Goal: Information Seeking & Learning: Learn about a topic

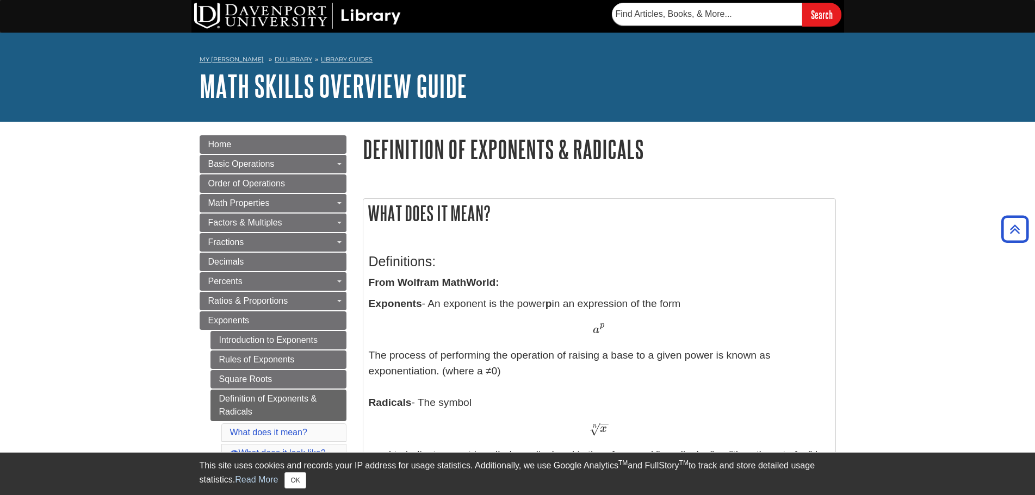
scroll to position [272, 0]
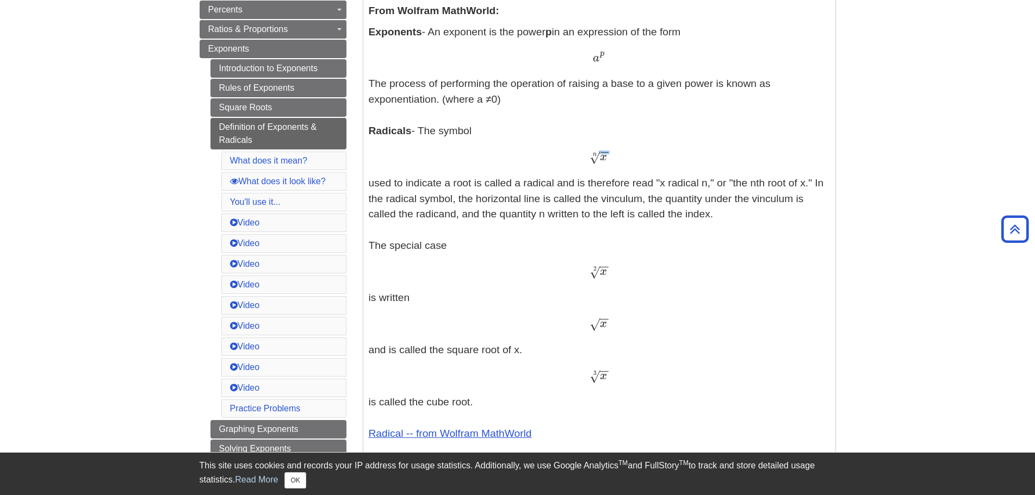
drag, startPoint x: 590, startPoint y: 154, endPoint x: 604, endPoint y: 160, distance: 15.4
click at [606, 160] on span "x − − √ n" at bounding box center [598, 160] width 19 height 0
click at [604, 159] on span "x" at bounding box center [603, 157] width 7 height 12
click at [612, 159] on div "x − − √ n x n" at bounding box center [599, 158] width 461 height 16
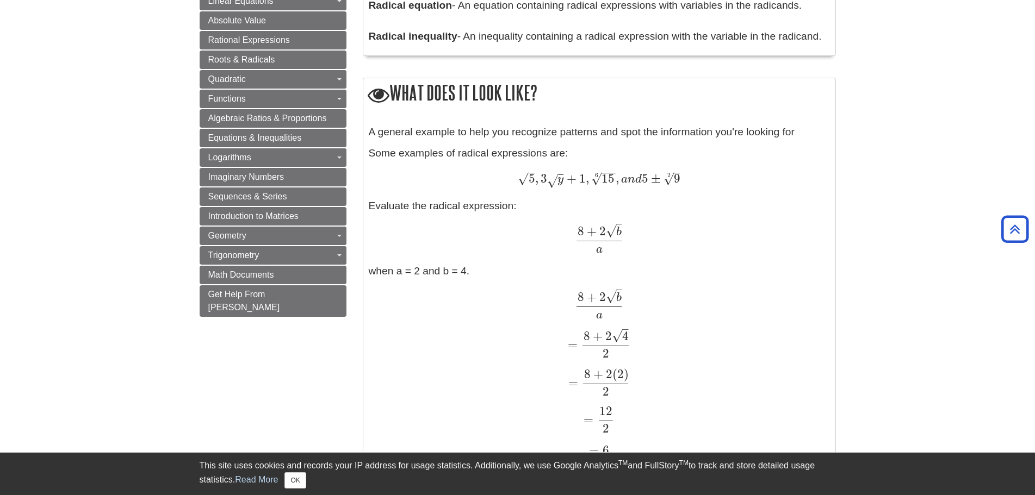
scroll to position [870, 0]
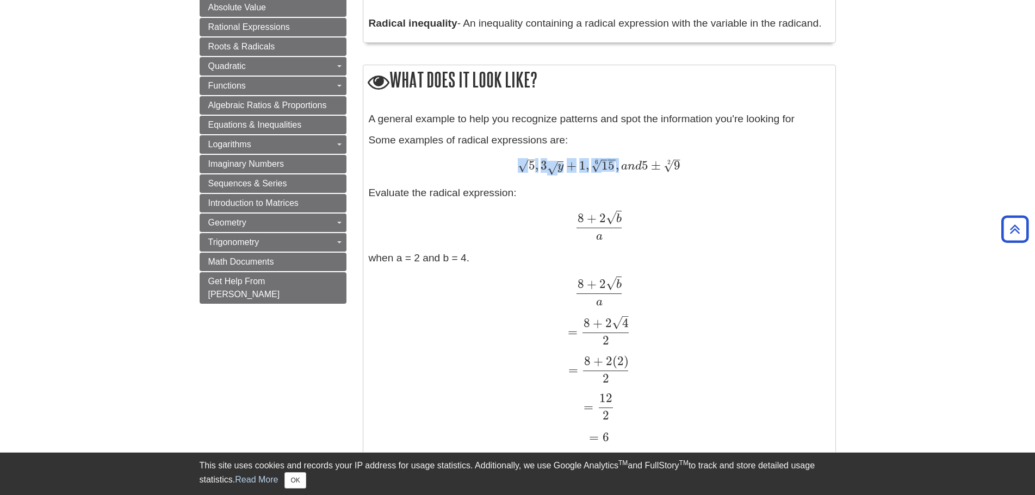
drag, startPoint x: 521, startPoint y: 167, endPoint x: 620, endPoint y: 168, distance: 99.0
click at [620, 168] on span "5 – √ , 3 y √ + 1 , 15 − − √ 6 , a n d 5 ± 9 – √ 2" at bounding box center [599, 165] width 162 height 14
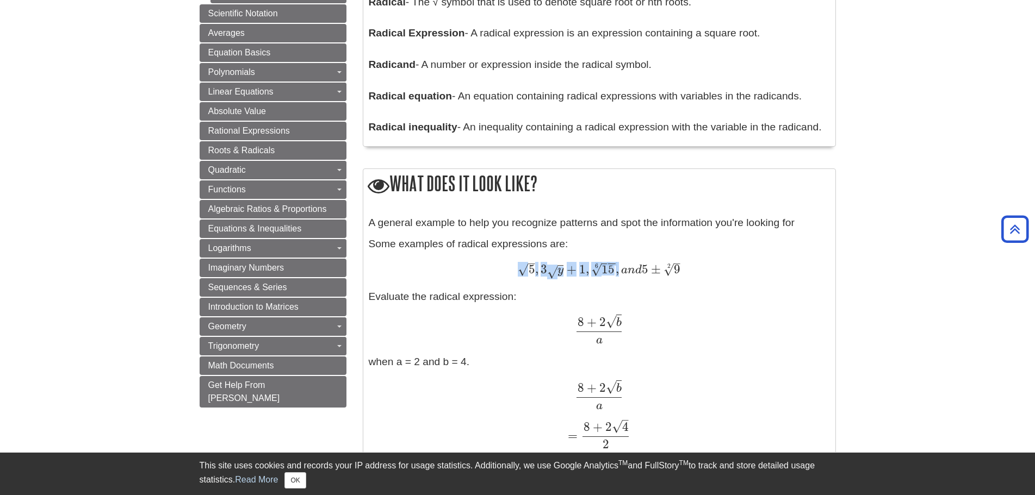
scroll to position [707, 0]
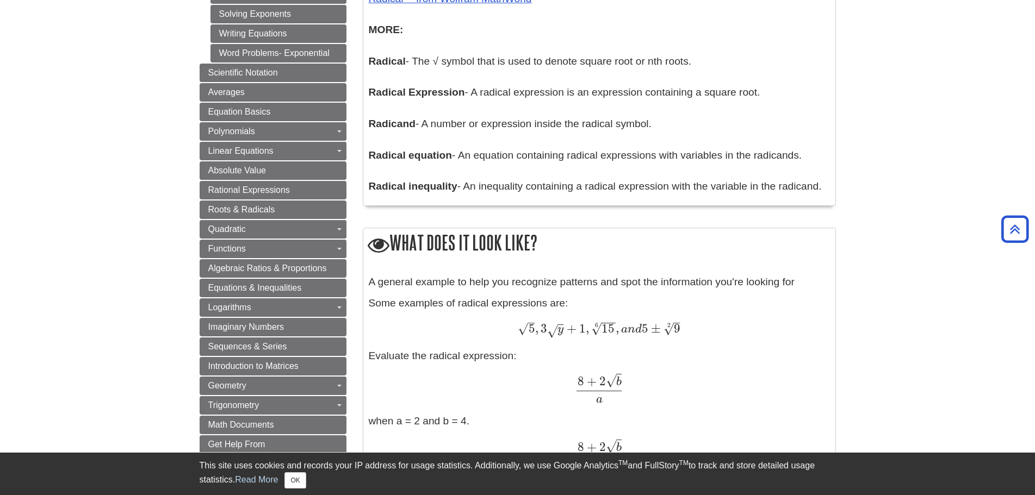
click at [641, 317] on div "A general example to help you recognize patterns and spot the information you'r…" at bounding box center [599, 447] width 461 height 345
click at [674, 337] on span "5 – √ , 3 y √ + 1 , 15 − − √ 6 , a n d 5 ± 9 – √ 2" at bounding box center [599, 330] width 162 height 16
click at [681, 331] on div "5 – √ , 3 y √ + 1 , 15 − − √ 6 , a n d 5 ± 9 – √ 2 5 , 3 y + 1 , 15 6 , a n d 5…" at bounding box center [599, 330] width 461 height 16
drag, startPoint x: 662, startPoint y: 327, endPoint x: 682, endPoint y: 328, distance: 19.6
click at [682, 328] on div "5 – √ , 3 y √ + 1 , 15 − − √ 6 , a n d 5 ± 9 – √ 2 5 , 3 y + 1 , 15 6 , a n d 5…" at bounding box center [599, 330] width 461 height 16
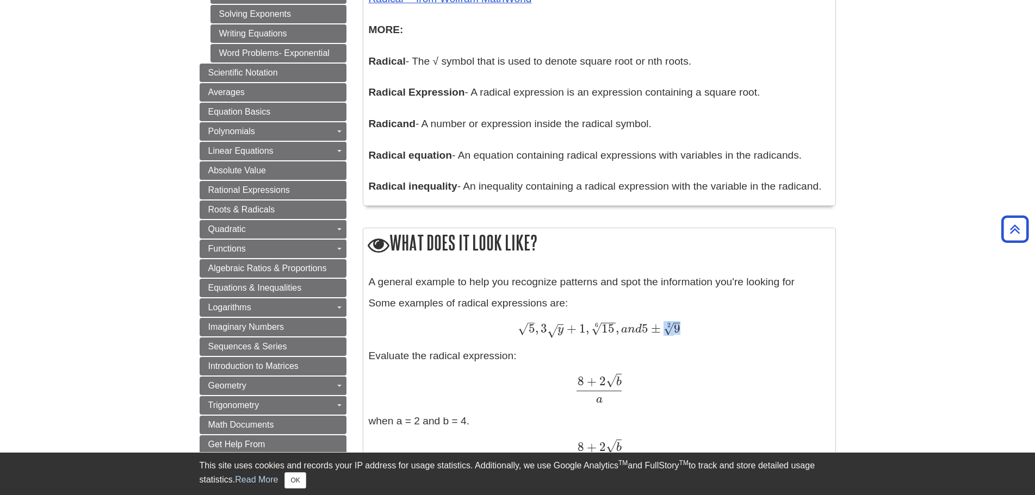
copy span "9 – √ 2"
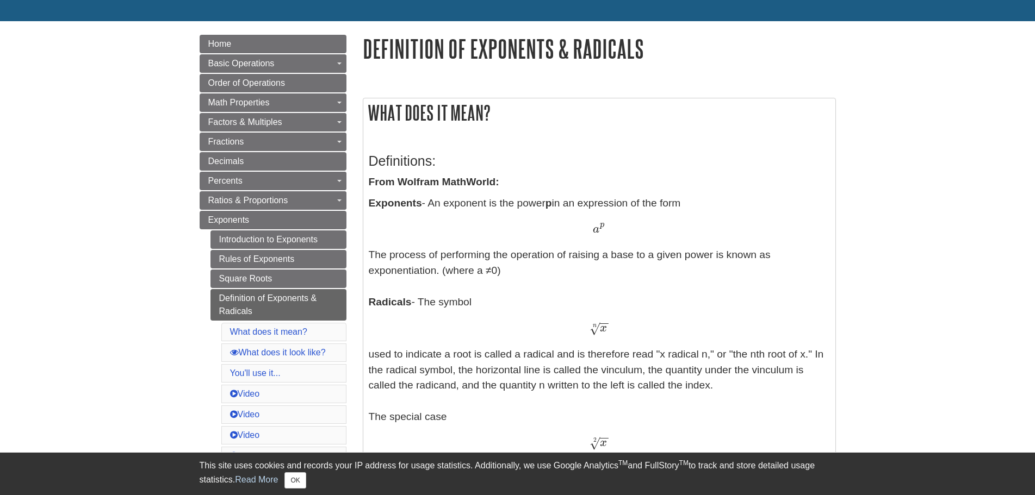
scroll to position [109, 0]
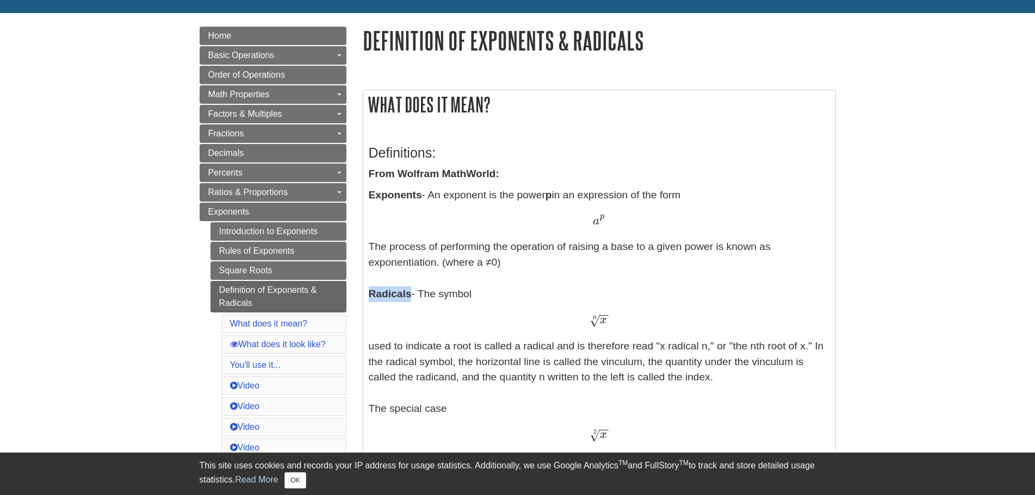
drag, startPoint x: 369, startPoint y: 291, endPoint x: 412, endPoint y: 291, distance: 43.0
click at [412, 291] on p "Exponents - An exponent is the power p in an expression of the form a p a p The…" at bounding box center [599, 490] width 461 height 605
copy b "Radicals"
